Goal: Task Accomplishment & Management: Use online tool/utility

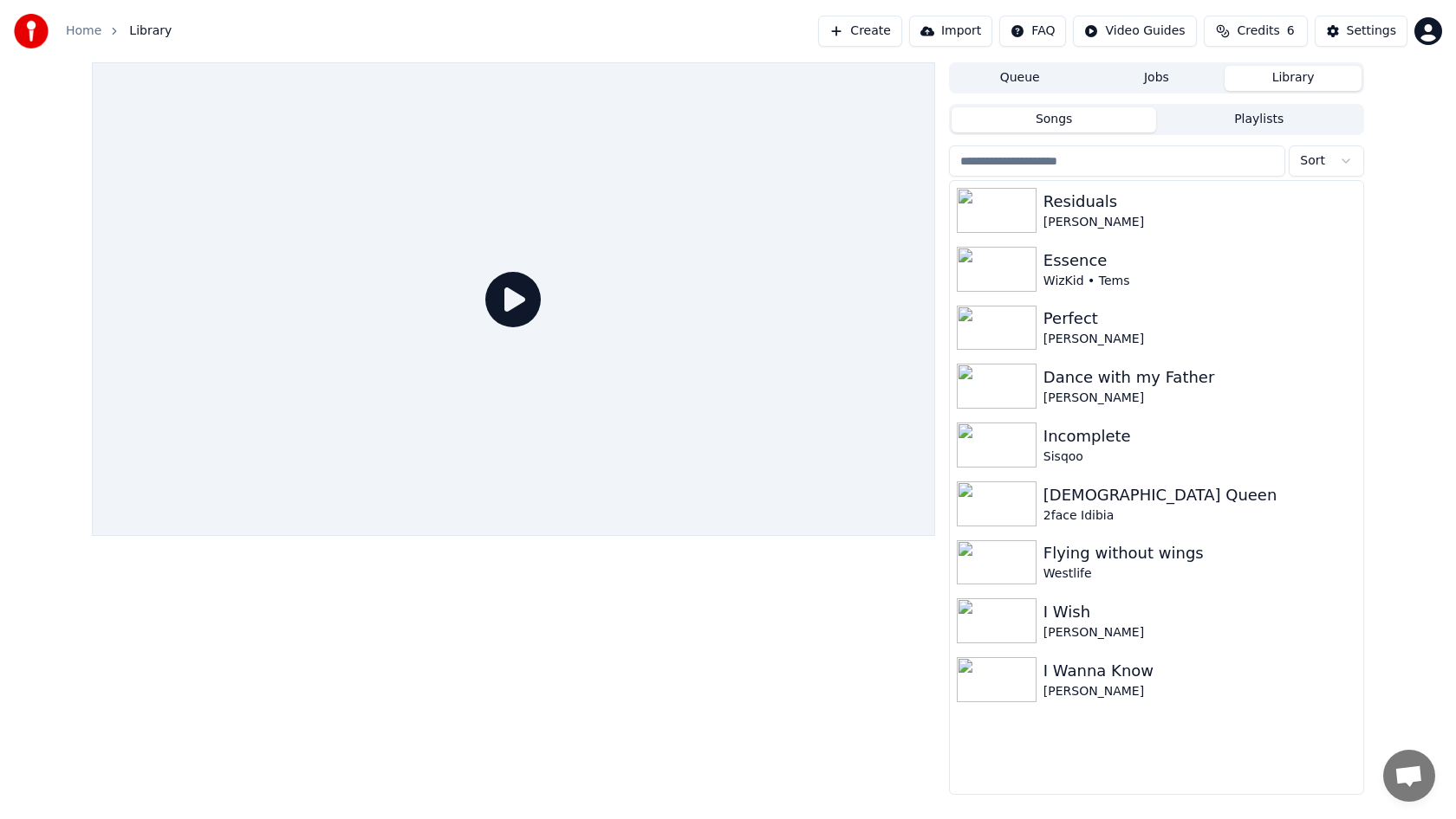
click at [886, 29] on button "Create" at bounding box center [860, 31] width 84 height 31
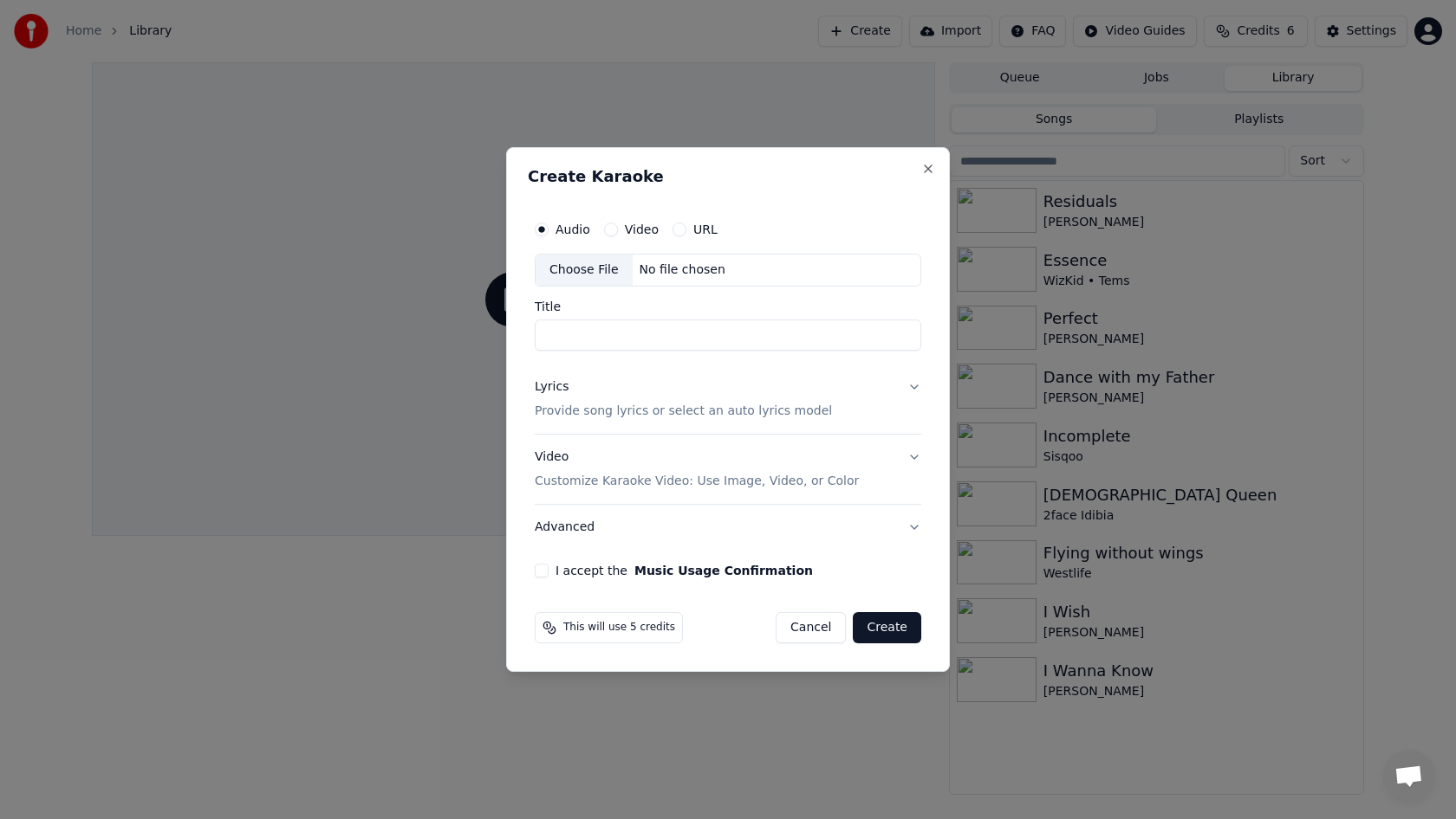
click at [598, 267] on div "Choose File" at bounding box center [584, 270] width 97 height 31
click at [587, 266] on div "Choose File" at bounding box center [584, 270] width 97 height 31
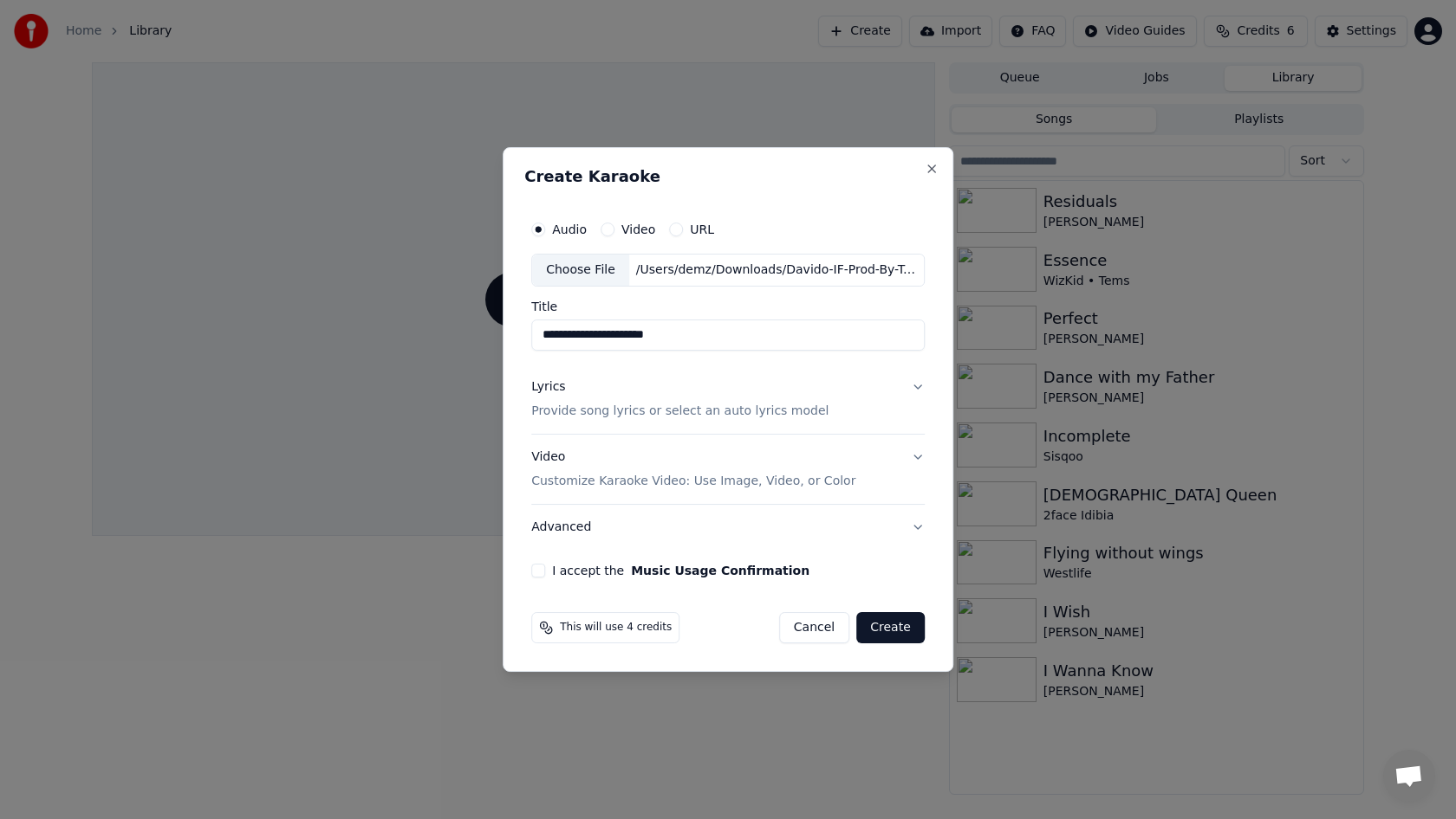
drag, startPoint x: 693, startPoint y: 335, endPoint x: 600, endPoint y: 337, distance: 93.0
click at [600, 337] on input "**********" at bounding box center [728, 335] width 394 height 31
type input "*********"
click at [657, 409] on p "Provide song lyrics or select an auto lyrics model" at bounding box center [680, 410] width 297 height 17
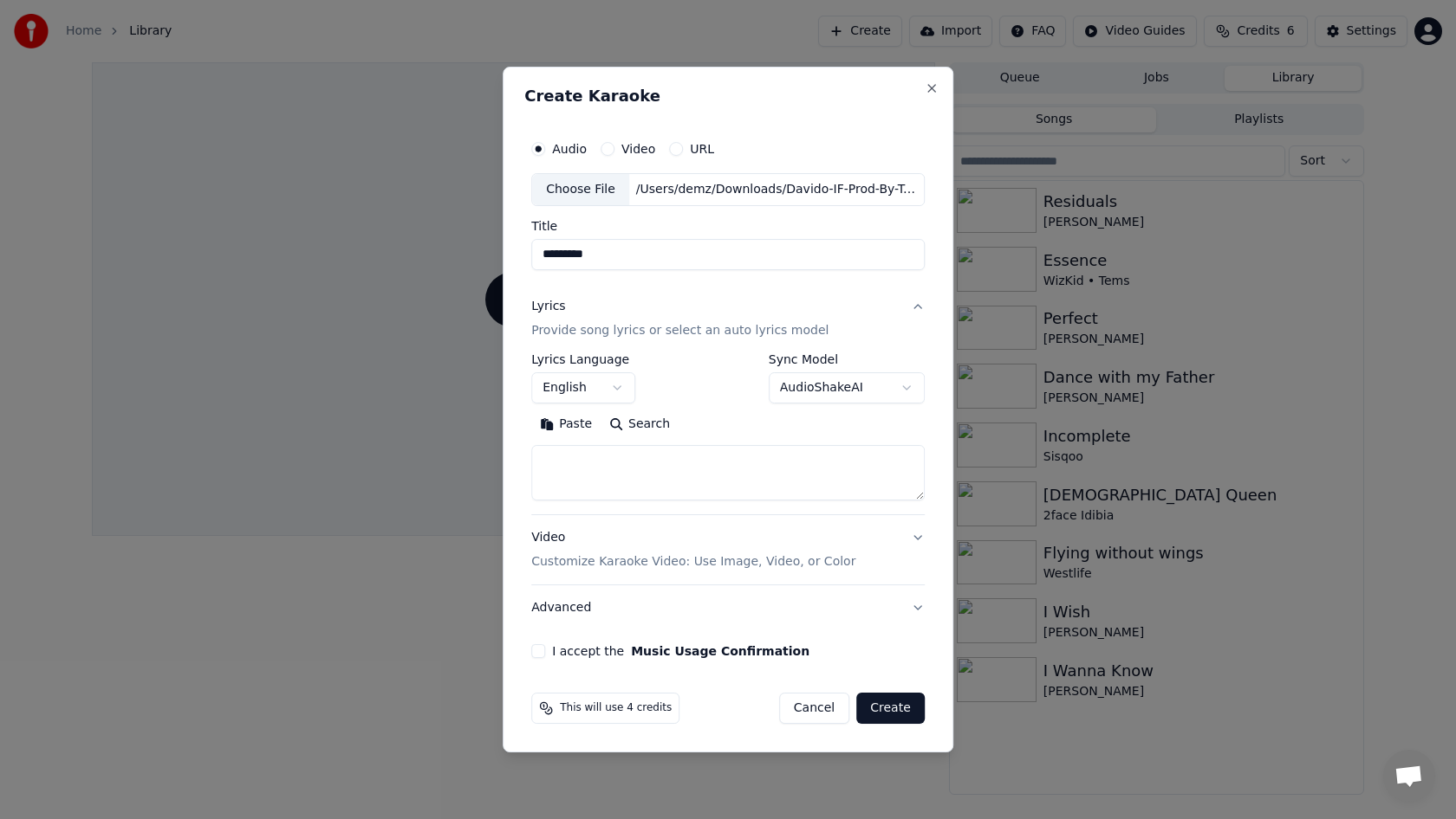
click at [629, 469] on textarea at bounding box center [728, 472] width 394 height 55
paste textarea "**********"
click at [629, 469] on textarea at bounding box center [726, 472] width 389 height 55
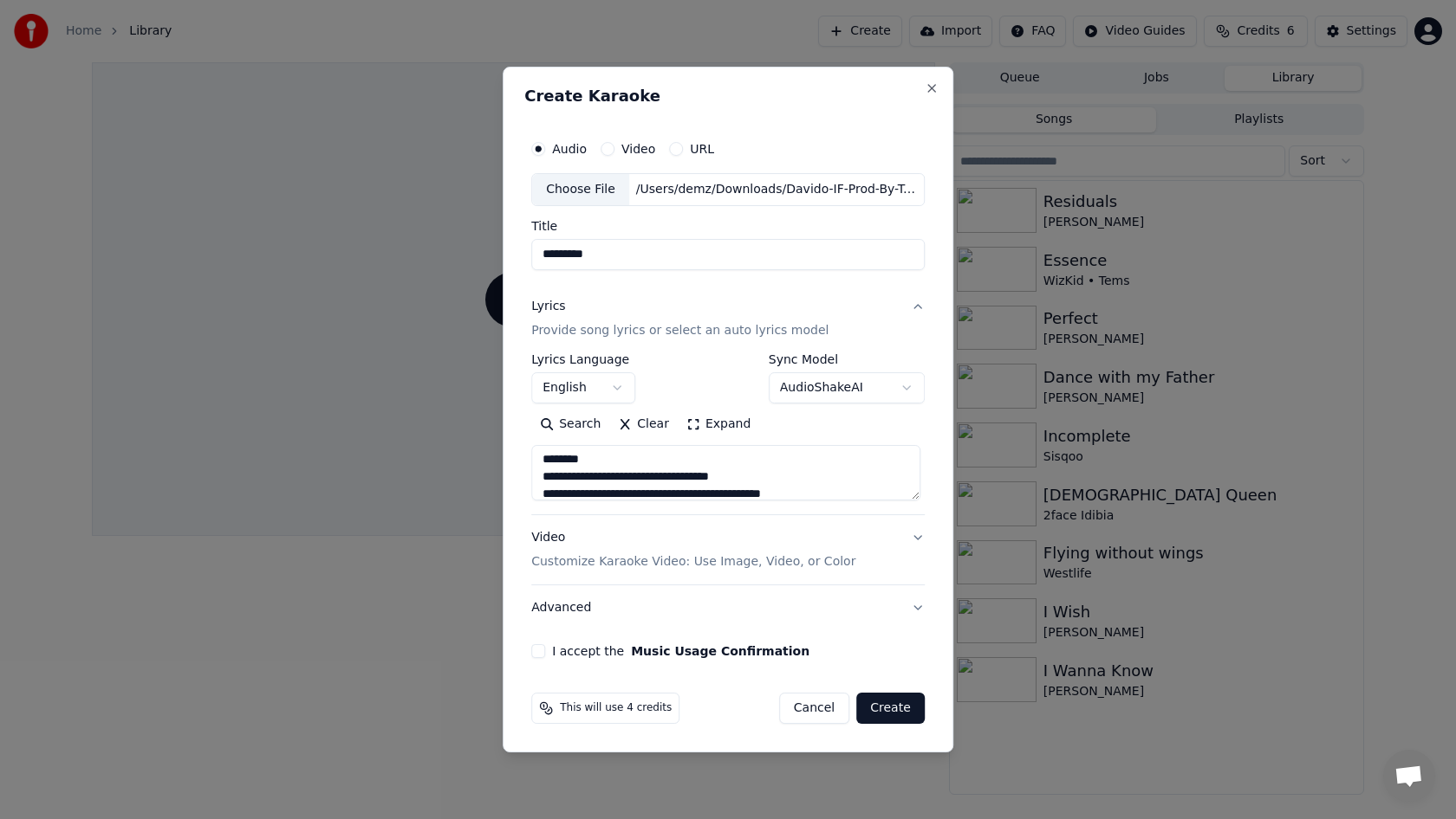
click at [621, 462] on textarea at bounding box center [726, 472] width 389 height 55
click at [597, 498] on textarea at bounding box center [726, 472] width 389 height 55
click at [637, 493] on textarea at bounding box center [726, 472] width 389 height 55
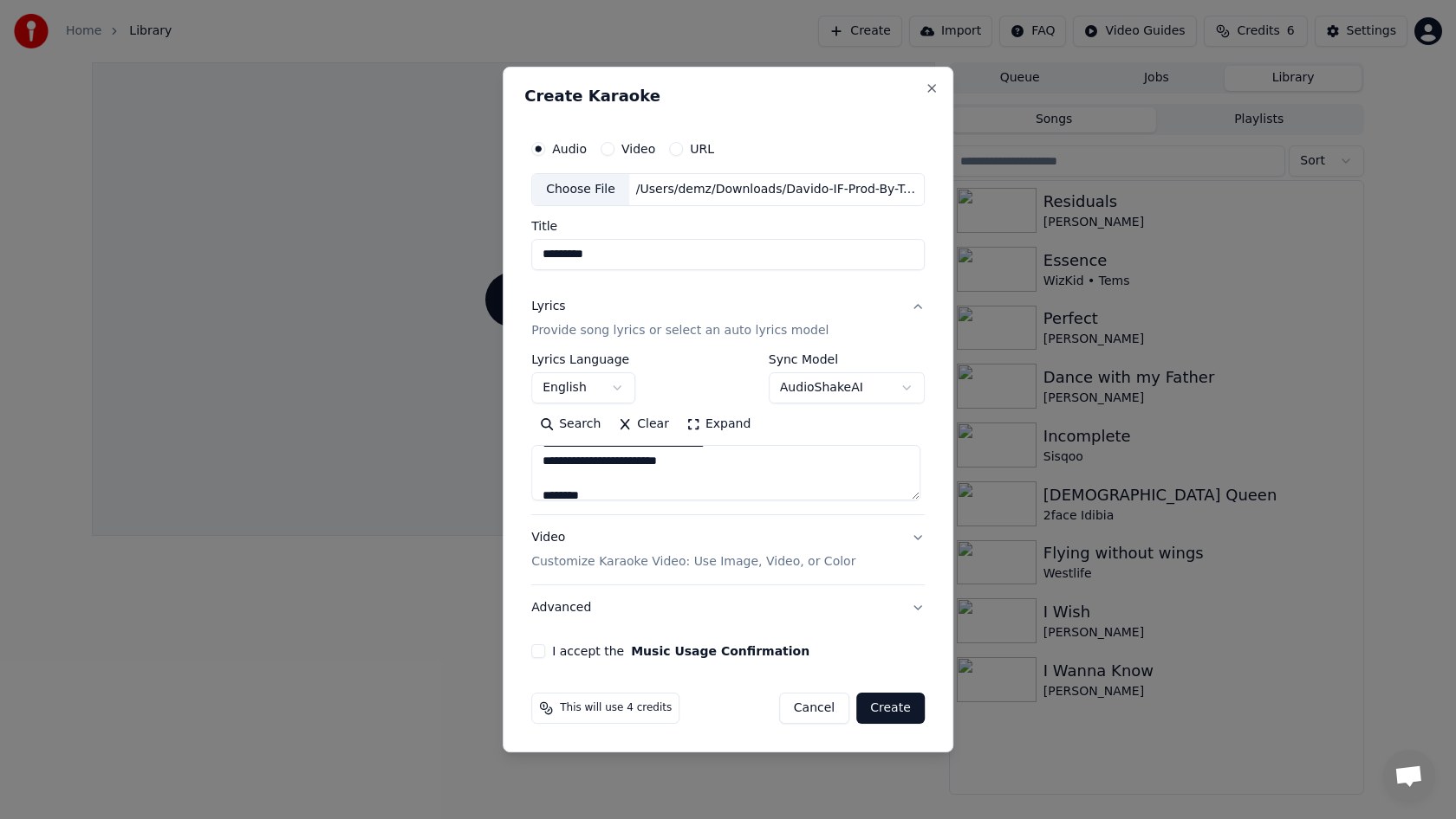
scroll to position [723, 0]
click at [605, 491] on textarea at bounding box center [726, 472] width 389 height 55
click at [593, 483] on textarea at bounding box center [726, 472] width 389 height 55
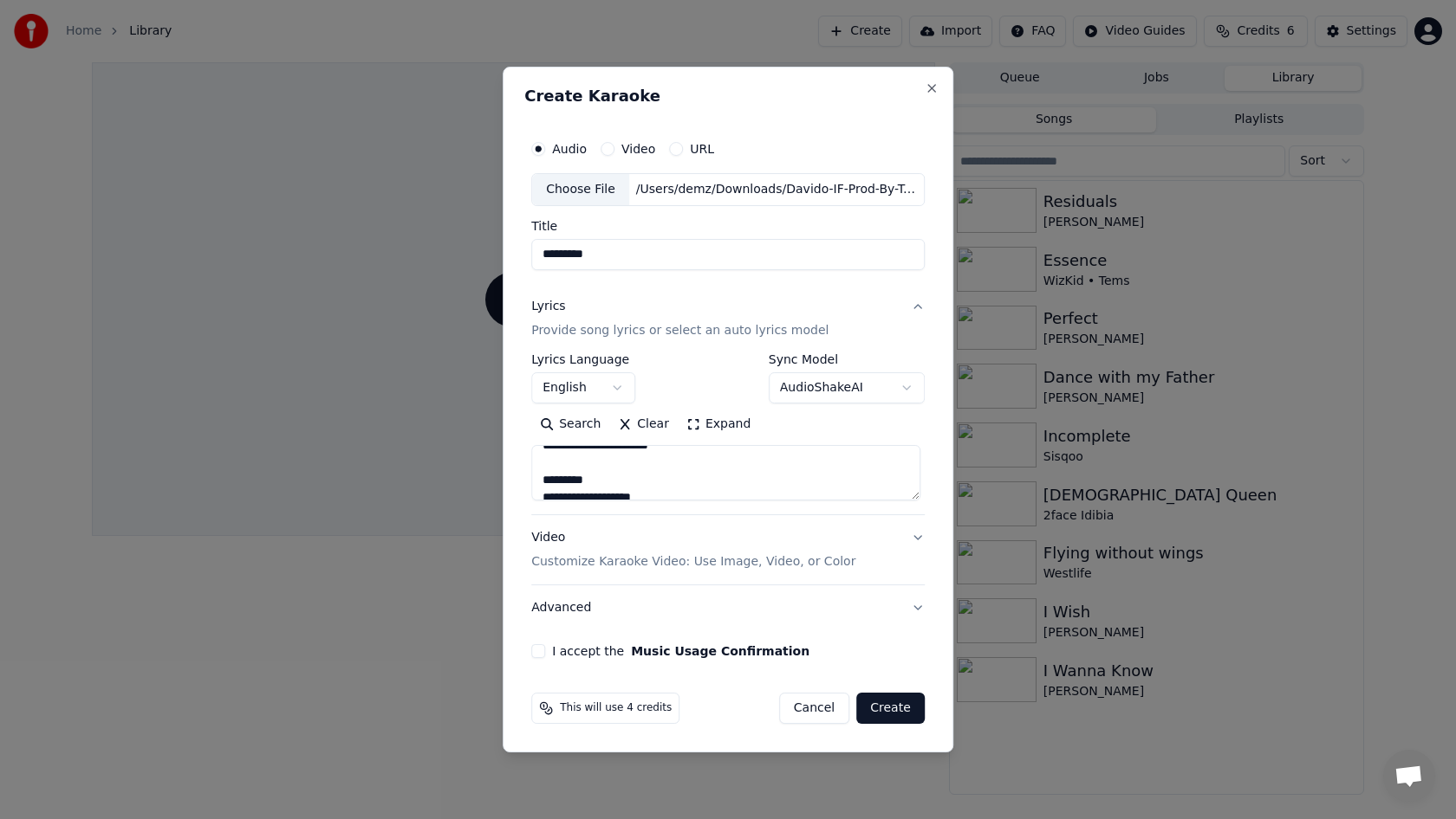
click at [617, 478] on textarea at bounding box center [726, 472] width 389 height 55
click at [644, 485] on textarea at bounding box center [726, 472] width 389 height 55
click at [643, 481] on textarea at bounding box center [726, 472] width 389 height 55
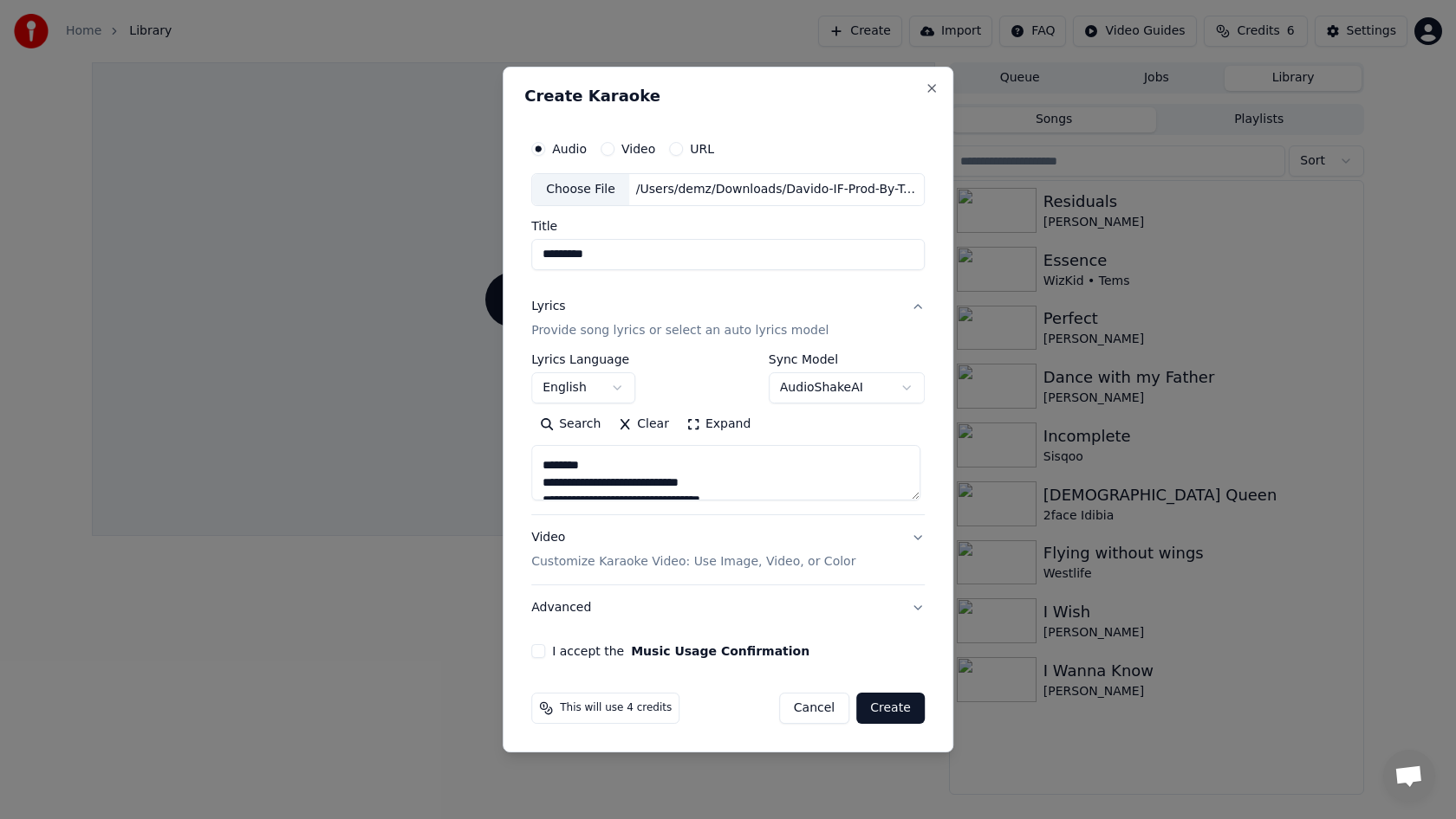
scroll to position [43, 0]
click at [657, 474] on textarea at bounding box center [726, 472] width 389 height 55
type textarea "**********"
click at [580, 563] on p "Customize Karaoke Video: Use Image, Video, or Color" at bounding box center [694, 561] width 324 height 17
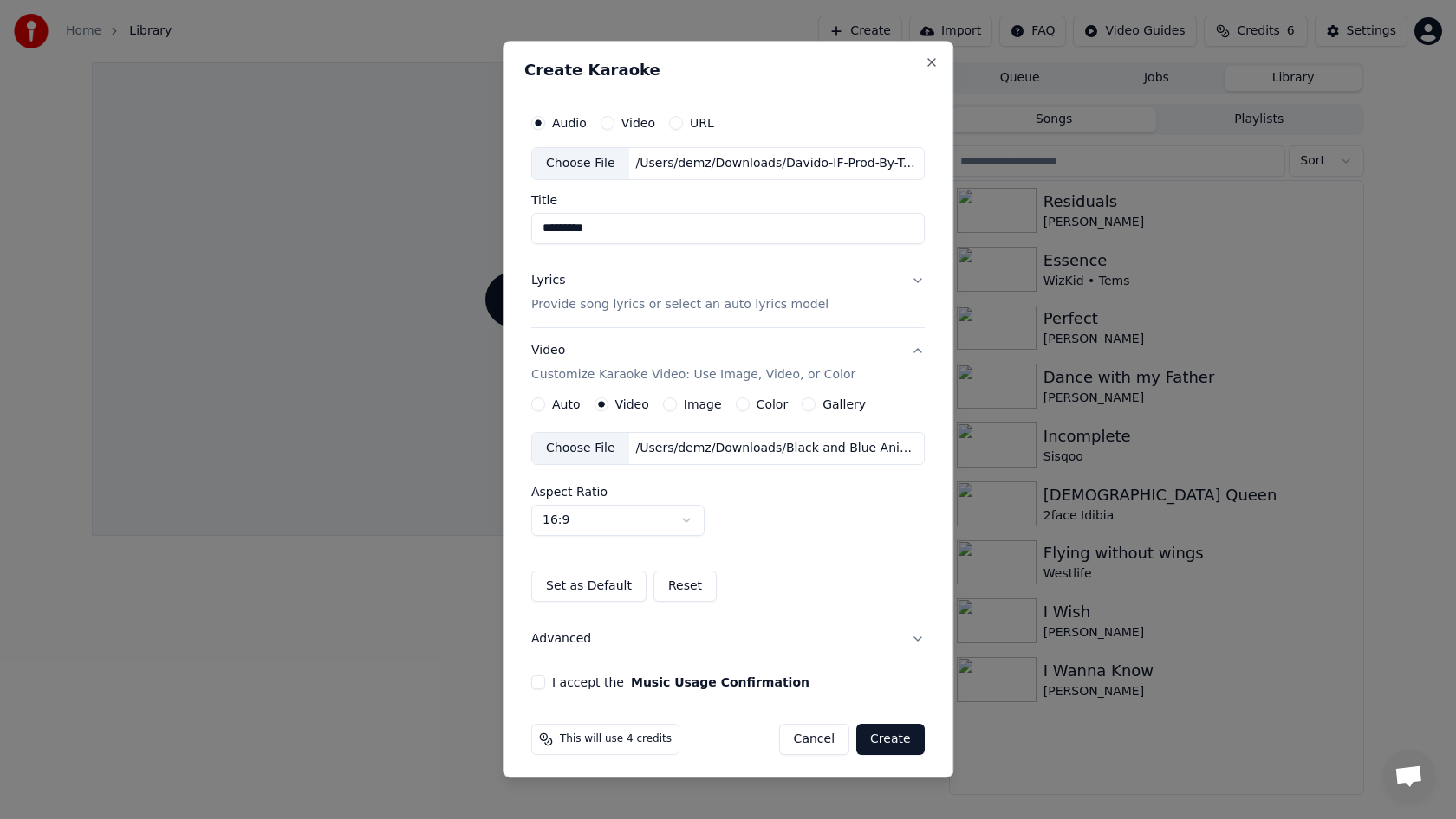
click at [591, 447] on div "Choose File" at bounding box center [580, 448] width 97 height 31
click at [609, 585] on button "Set as Default" at bounding box center [589, 585] width 115 height 31
click at [542, 681] on button "I accept the Music Usage Confirmation" at bounding box center [539, 682] width 14 height 14
click at [879, 732] on button "Create" at bounding box center [890, 739] width 69 height 31
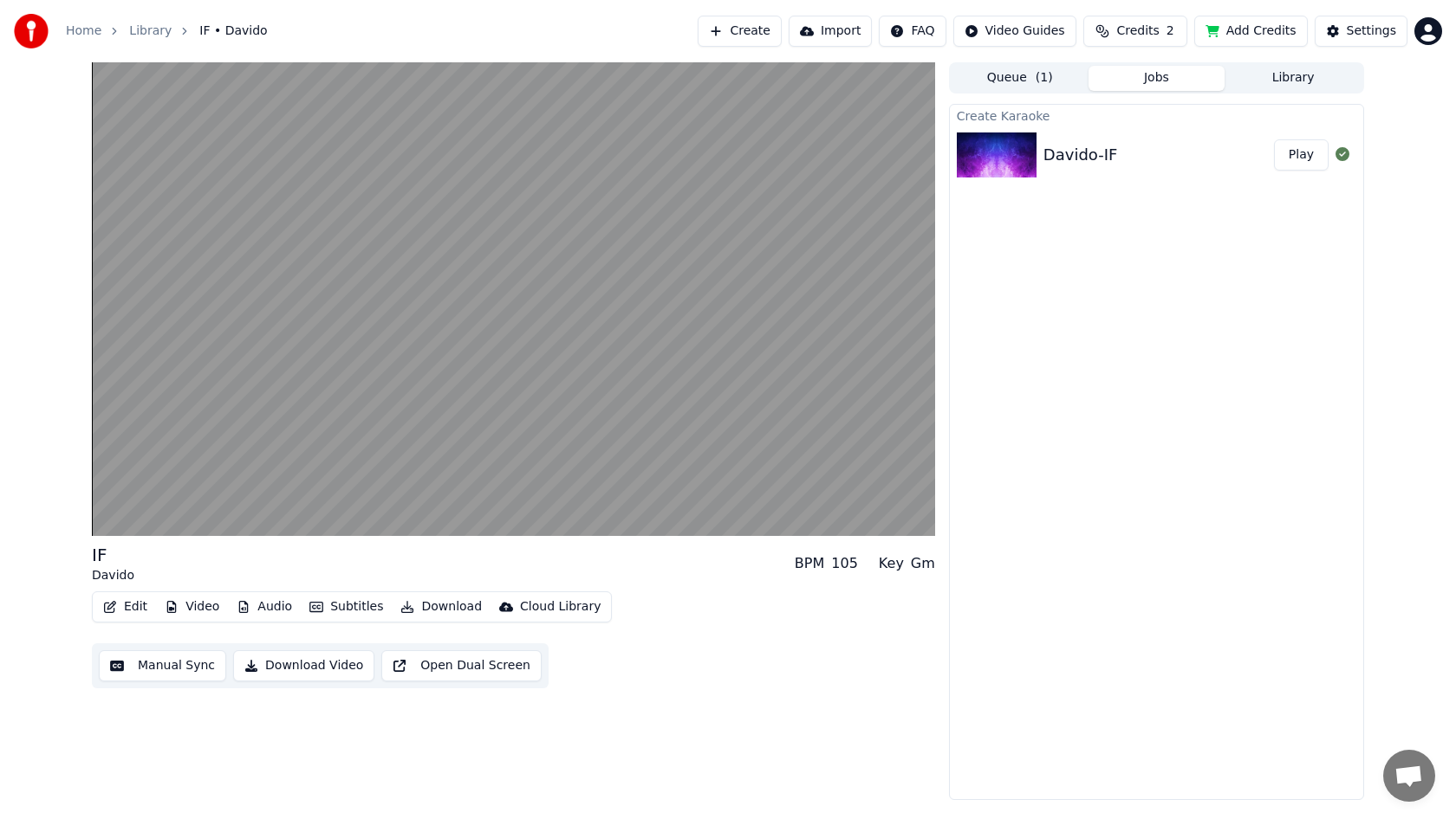
click at [293, 667] on button "Download Video" at bounding box center [303, 665] width 141 height 31
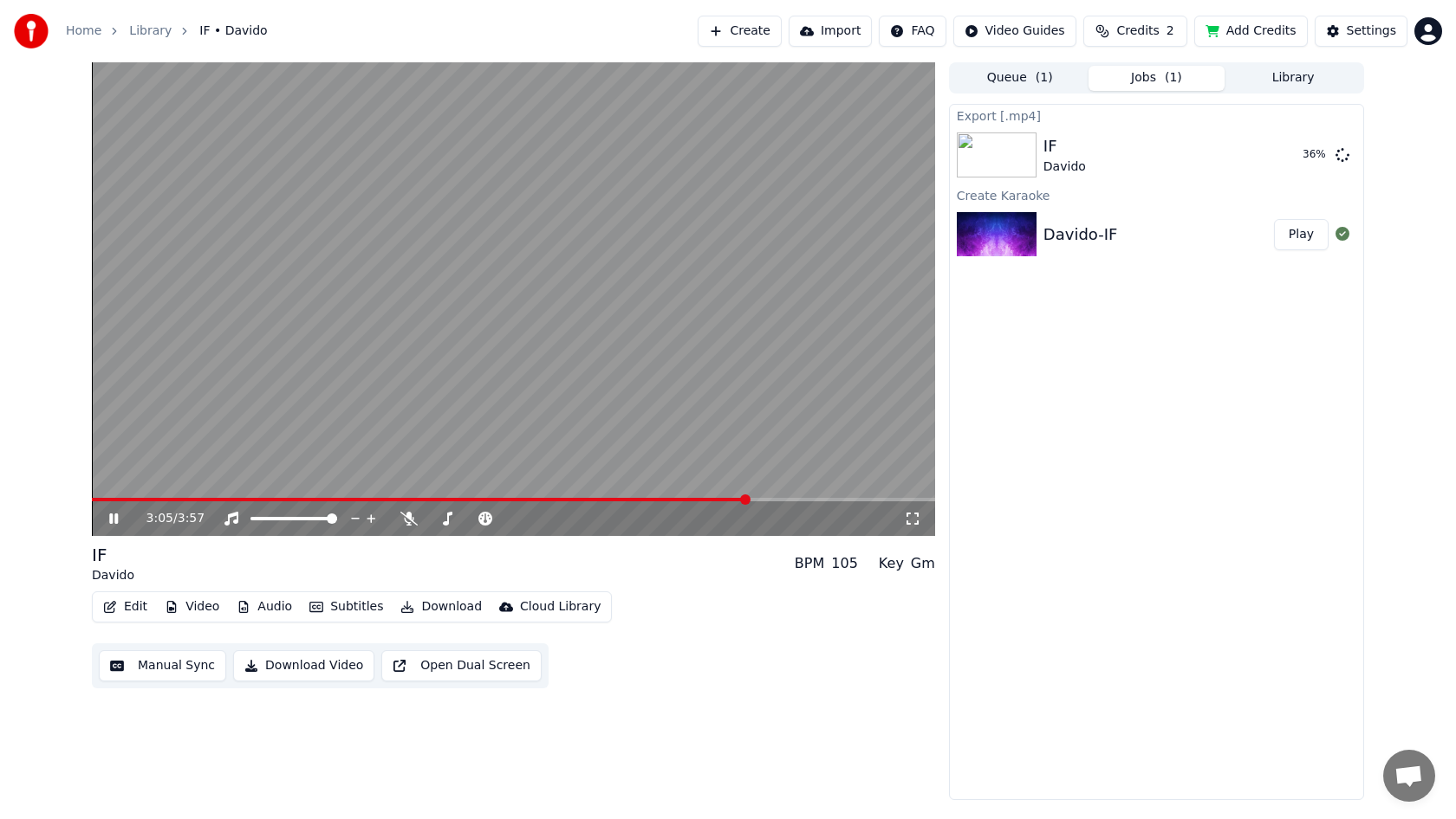
click at [115, 511] on icon at bounding box center [126, 518] width 41 height 14
